Goal: Information Seeking & Learning: Learn about a topic

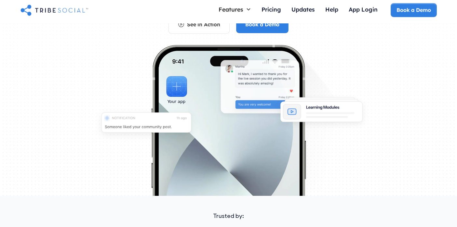
scroll to position [71, 0]
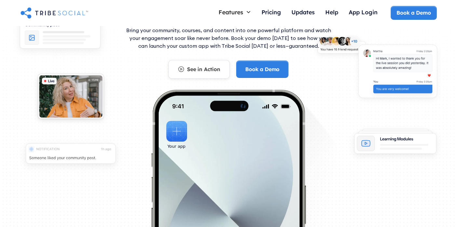
click at [211, 74] on link "See in Action" at bounding box center [198, 69] width 61 height 18
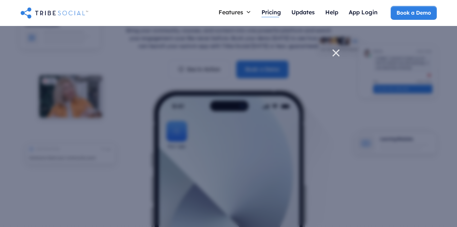
click at [273, 16] on div "Pricing" at bounding box center [271, 13] width 20 height 14
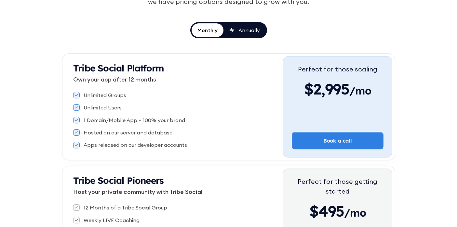
scroll to position [125, 0]
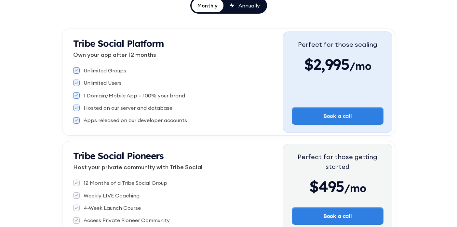
click at [262, 8] on link "Annually" at bounding box center [244, 6] width 42 height 14
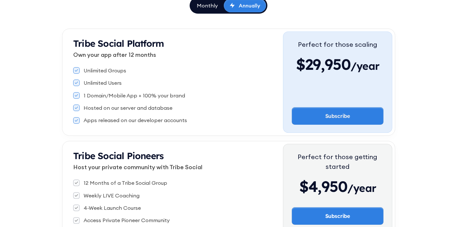
click at [206, 8] on div "Monthly" at bounding box center [207, 5] width 21 height 7
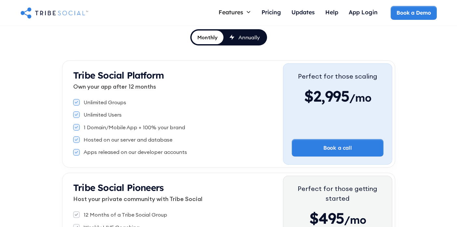
scroll to position [0, 0]
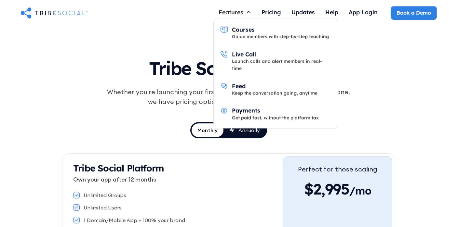
click at [246, 12] on icon at bounding box center [249, 12] width 6 height 6
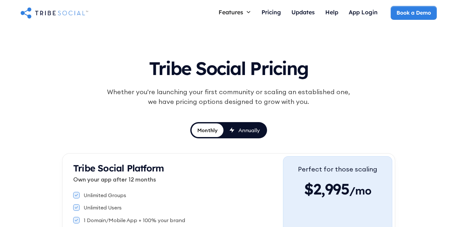
click at [236, 14] on div "Features" at bounding box center [231, 11] width 25 height 7
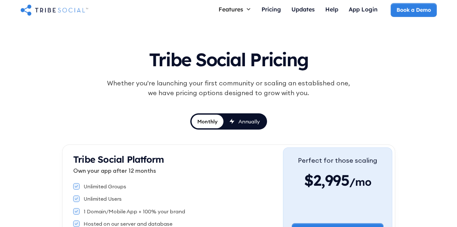
scroll to position [58, 0]
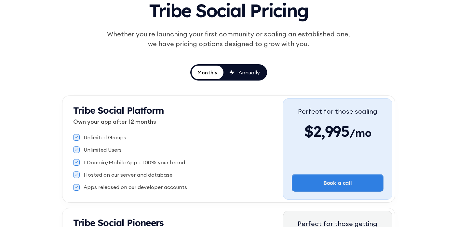
click at [151, 112] on strong "Tribe Social Platform" at bounding box center [118, 110] width 91 height 11
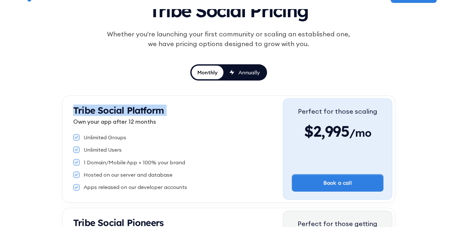
scroll to position [0, 0]
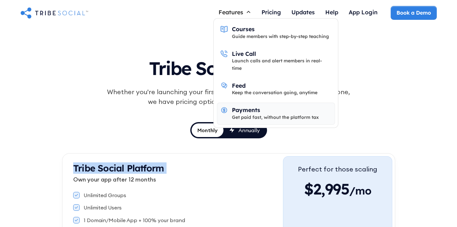
click at [244, 114] on div "Get paid fast, without the platform tax" at bounding box center [275, 117] width 87 height 7
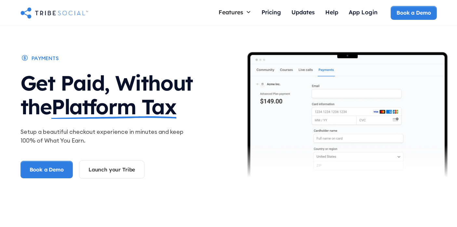
scroll to position [1, 0]
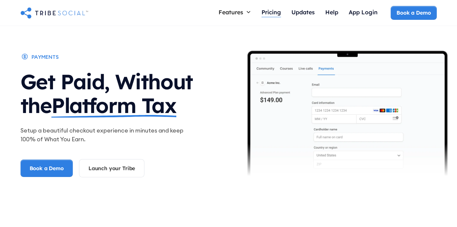
click at [277, 12] on div "Pricing" at bounding box center [271, 11] width 20 height 7
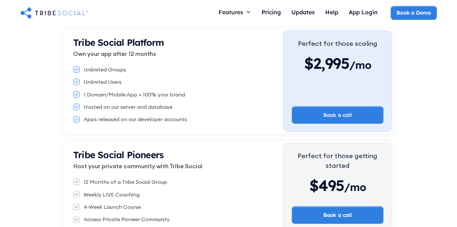
scroll to position [75, 0]
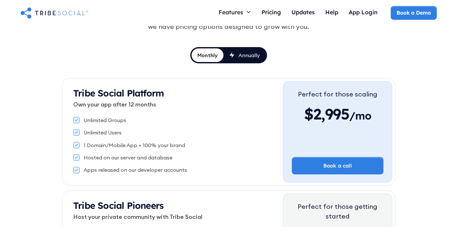
click at [244, 56] on div "Annually" at bounding box center [248, 55] width 21 height 7
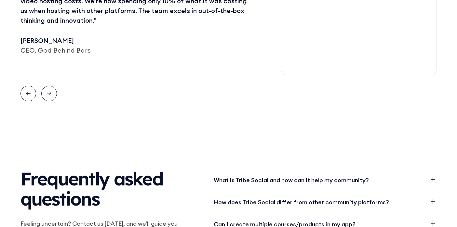
scroll to position [936, 0]
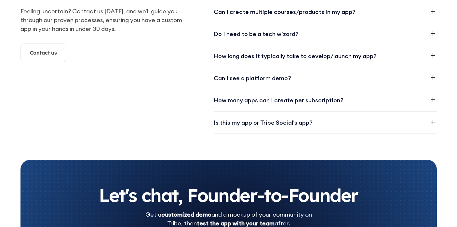
click at [255, 23] on div "Can I create multiple courses/products in my app?" at bounding box center [325, 12] width 223 height 22
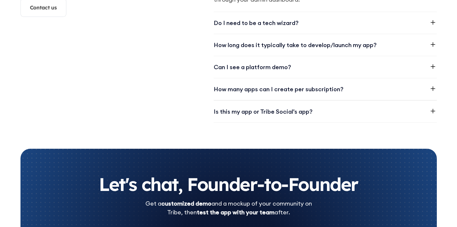
scroll to position [1010, 0]
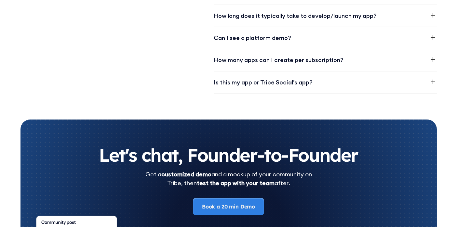
click at [254, 87] on div "Is this my app or Tribe Social’s app?" at bounding box center [263, 82] width 99 height 9
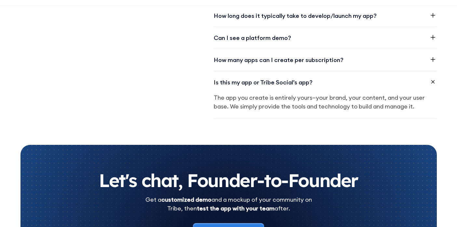
scroll to position [1080, 0]
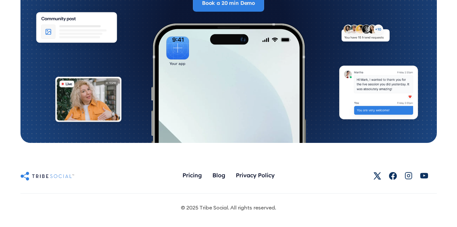
scroll to position [1364, 0]
